Goal: Navigation & Orientation: Find specific page/section

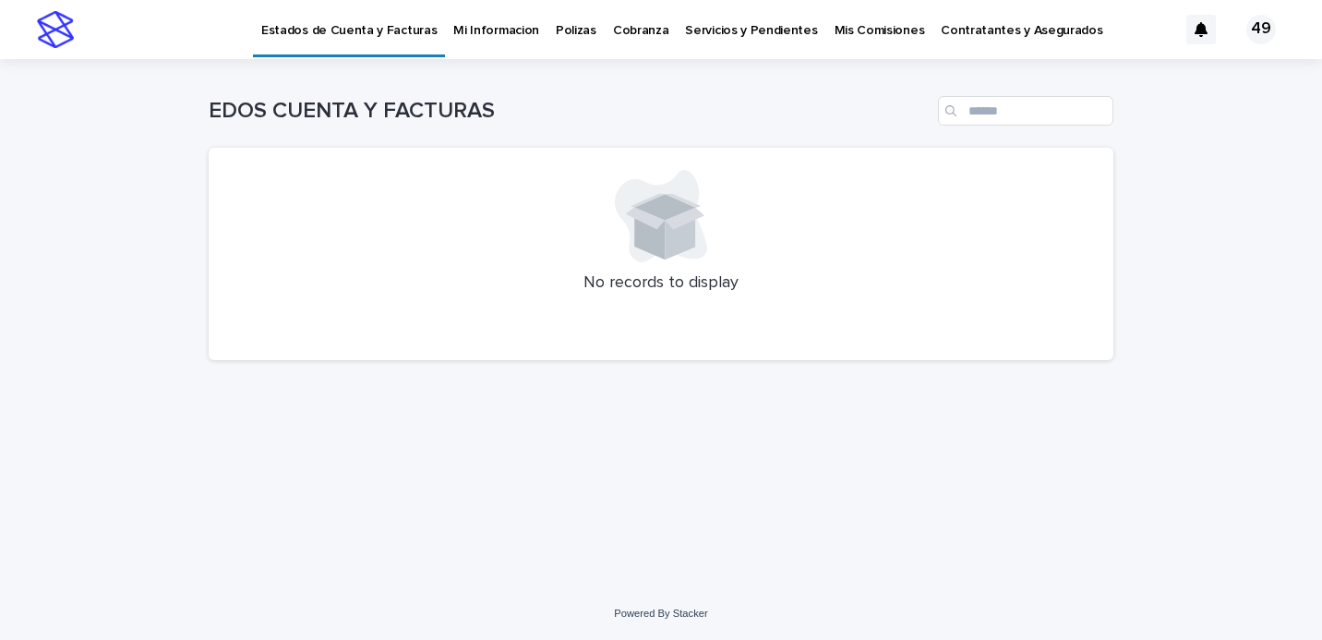
click at [556, 33] on p "Polizas" at bounding box center [576, 19] width 41 height 39
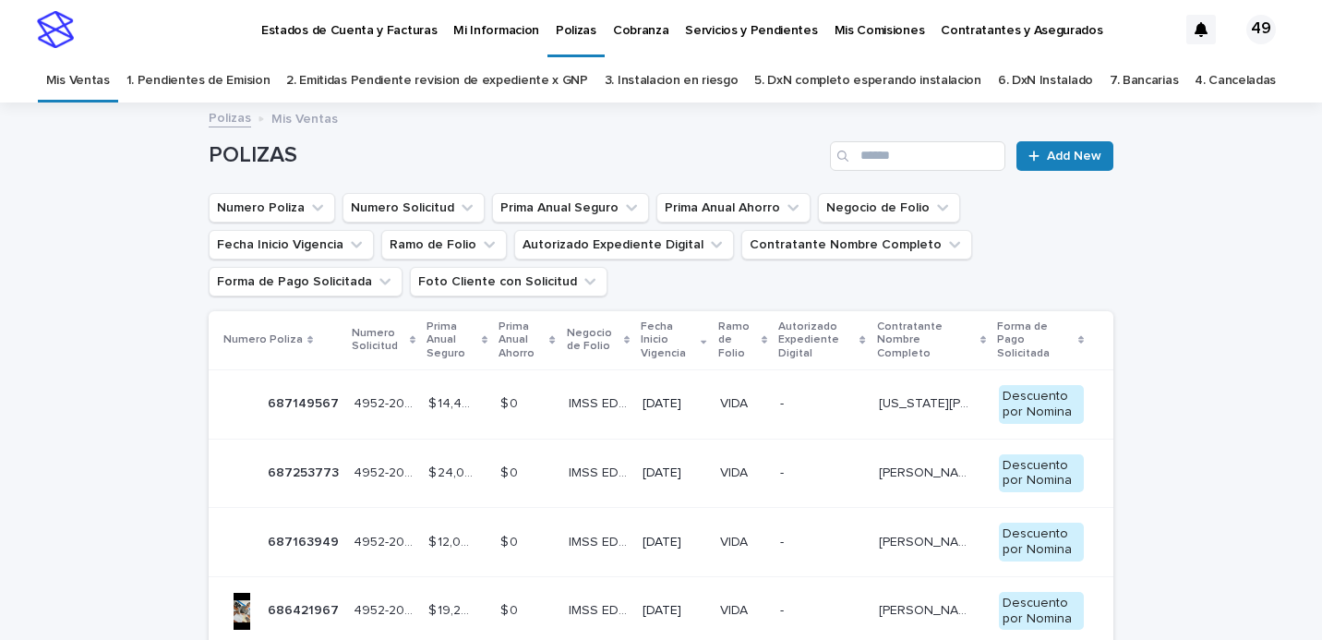
click at [362, 31] on p "Estados de Cuenta y Facturas" at bounding box center [348, 19] width 175 height 39
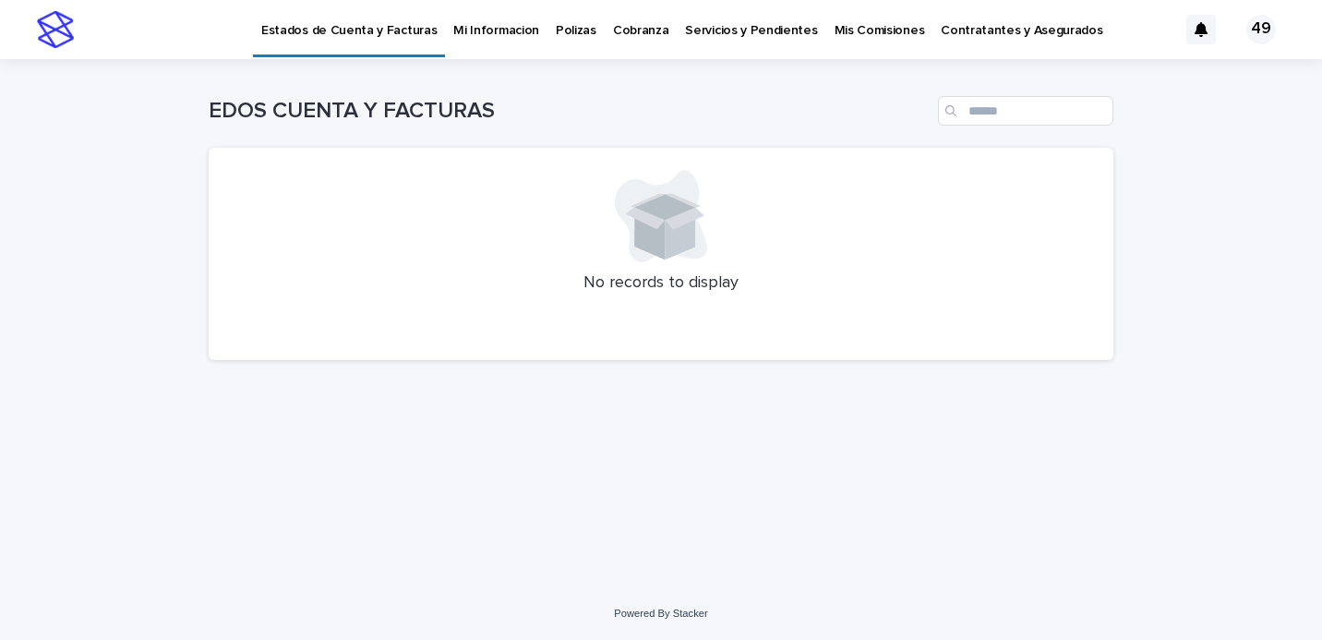
click at [573, 27] on p "Polizas" at bounding box center [576, 19] width 41 height 39
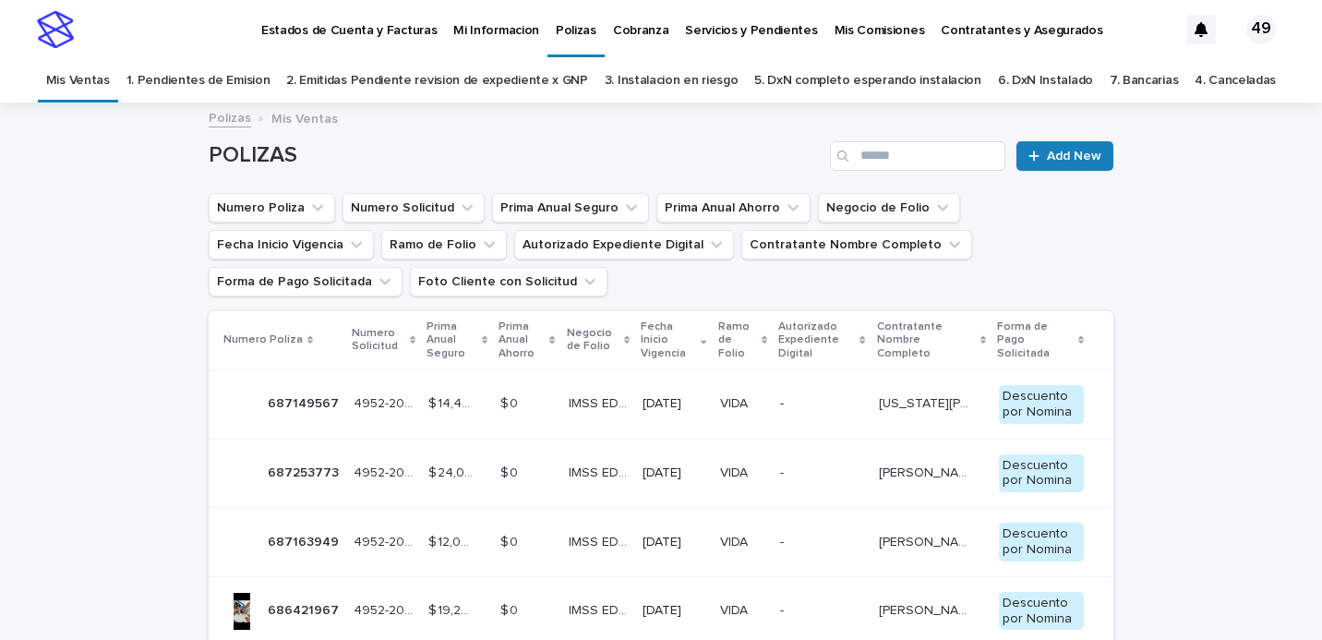
click at [347, 28] on p "Estados de Cuenta y Facturas" at bounding box center [348, 19] width 175 height 39
